Goal: Navigation & Orientation: Locate item on page

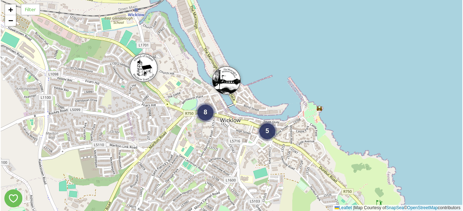
click at [11, 26] on div "+ −" at bounding box center [10, 15] width 12 height 23
click at [10, 22] on span "−" at bounding box center [10, 20] width 5 height 9
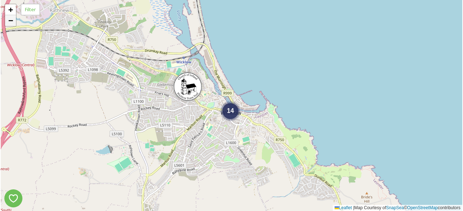
click at [10, 22] on span "−" at bounding box center [10, 20] width 5 height 9
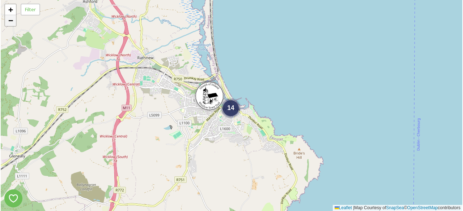
click at [10, 22] on span "−" at bounding box center [10, 20] width 5 height 9
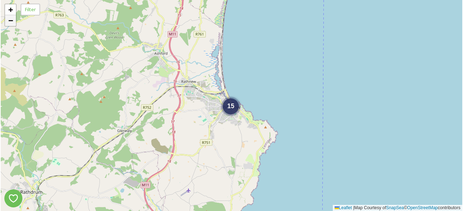
click at [10, 22] on span "−" at bounding box center [10, 20] width 5 height 9
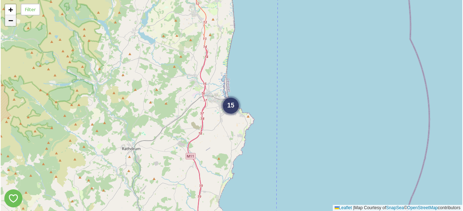
click at [10, 22] on span "−" at bounding box center [10, 20] width 5 height 9
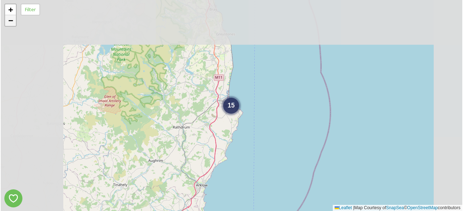
click at [10, 22] on span "−" at bounding box center [10, 20] width 5 height 9
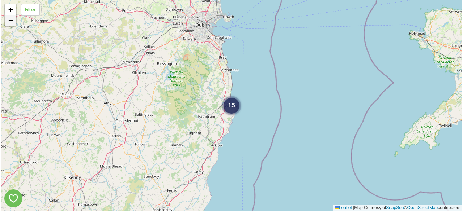
click at [10, 22] on span "−" at bounding box center [10, 20] width 5 height 9
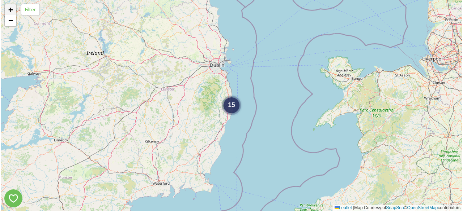
click at [10, 10] on span "+" at bounding box center [10, 9] width 5 height 9
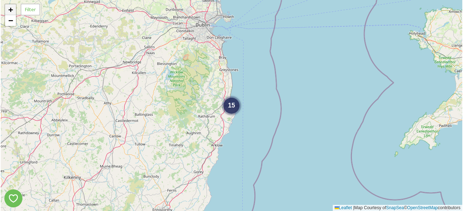
click at [10, 10] on span "+" at bounding box center [10, 9] width 5 height 9
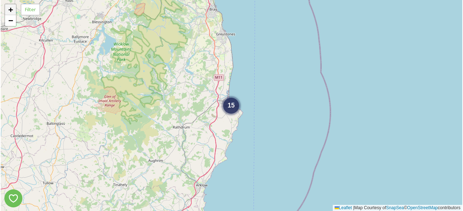
click at [10, 10] on span "+" at bounding box center [10, 9] width 5 height 9
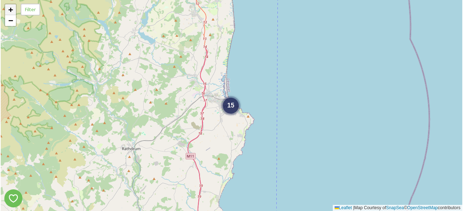
click at [10, 10] on span "+" at bounding box center [10, 9] width 5 height 9
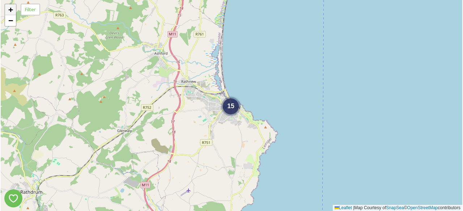
click at [10, 10] on span "+" at bounding box center [10, 9] width 5 height 9
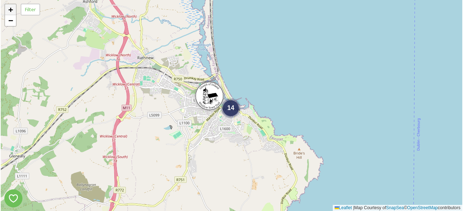
click at [10, 10] on span "+" at bounding box center [10, 9] width 5 height 9
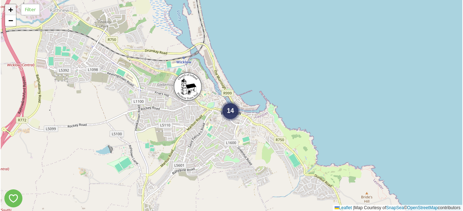
click at [10, 10] on span "+" at bounding box center [10, 9] width 5 height 9
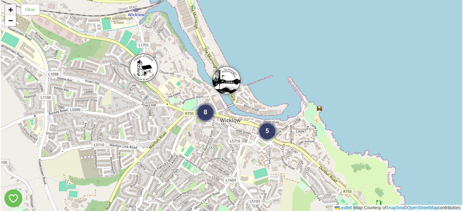
click at [10, 10] on span "+" at bounding box center [10, 9] width 5 height 9
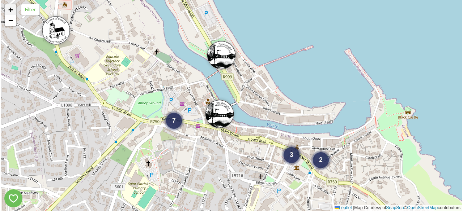
click at [10, 10] on span "+" at bounding box center [10, 9] width 5 height 9
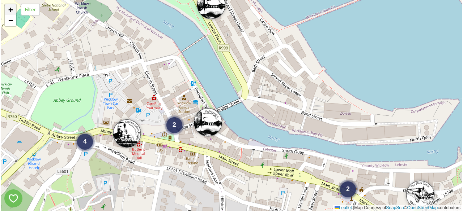
click at [10, 10] on span "+" at bounding box center [10, 9] width 5 height 9
